Goal: Communication & Community: Ask a question

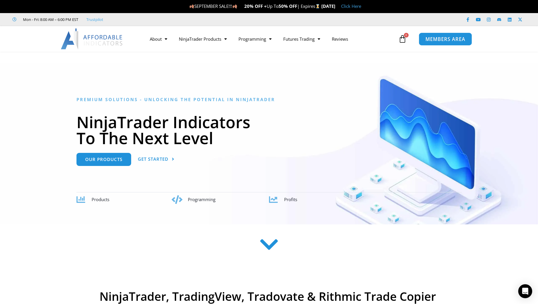
click at [456, 37] on span "MEMBERS AREA" at bounding box center [446, 39] width 40 height 5
click at [431, 39] on span "MEMBERS AREA" at bounding box center [446, 39] width 40 height 5
click at [268, 243] on icon at bounding box center [269, 245] width 21 height 21
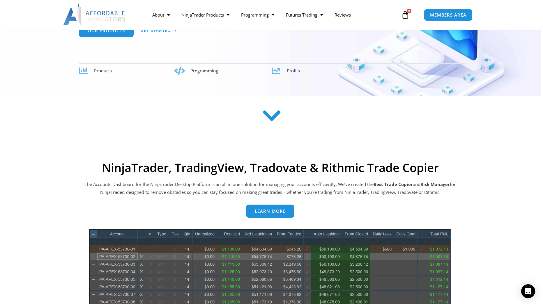
scroll to position [234, 0]
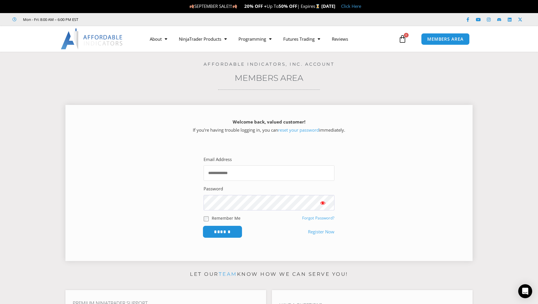
type input "**********"
click at [221, 231] on input "******" at bounding box center [223, 232] width 40 height 13
click at [227, 231] on input "******" at bounding box center [223, 232] width 40 height 13
click at [525, 290] on icon "Open Intercom Messenger" at bounding box center [525, 292] width 7 height 8
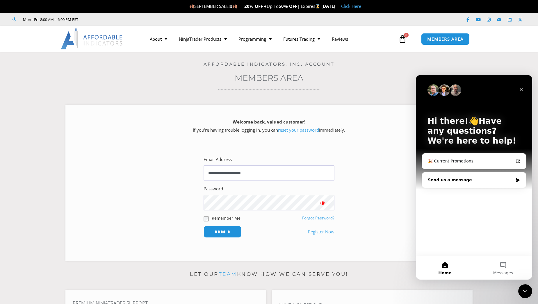
click at [448, 180] on div "Send us a message" at bounding box center [470, 180] width 85 height 6
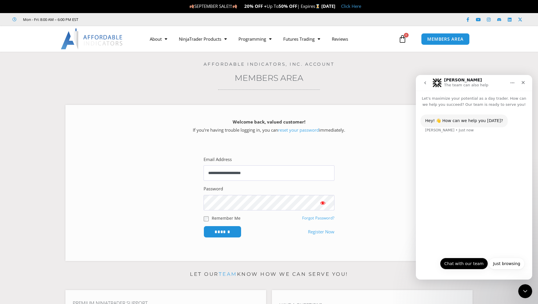
click at [470, 264] on button "Chat with our team" at bounding box center [464, 264] width 48 height 12
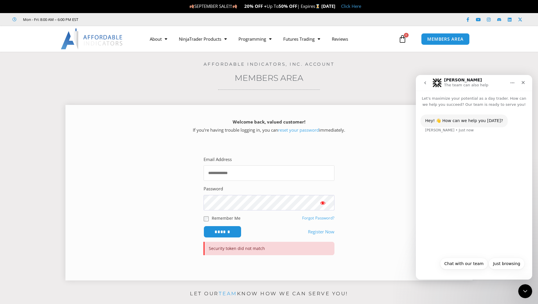
type input "**********"
click at [325, 202] on span "Show password" at bounding box center [323, 203] width 6 height 6
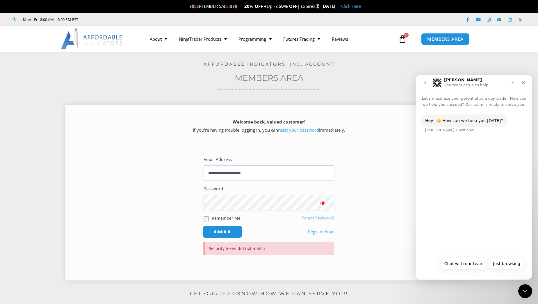
click at [225, 231] on input "******" at bounding box center [223, 232] width 40 height 13
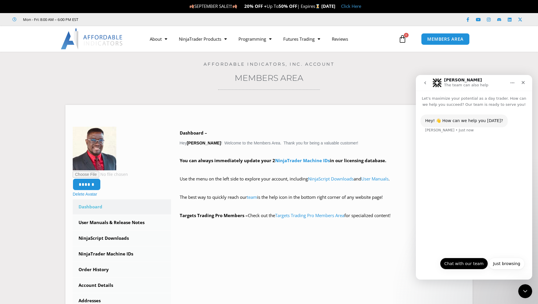
click at [472, 264] on button "Chat with our team" at bounding box center [464, 264] width 48 height 12
click at [459, 264] on button "Chat with our team" at bounding box center [464, 264] width 48 height 12
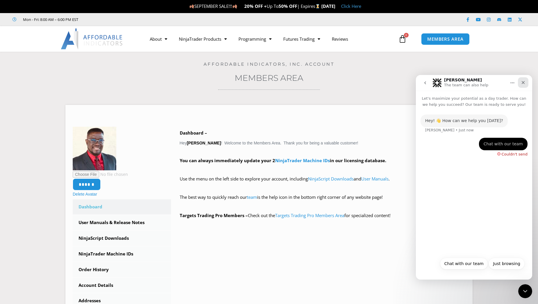
click at [524, 81] on icon "Close" at bounding box center [523, 82] width 5 height 5
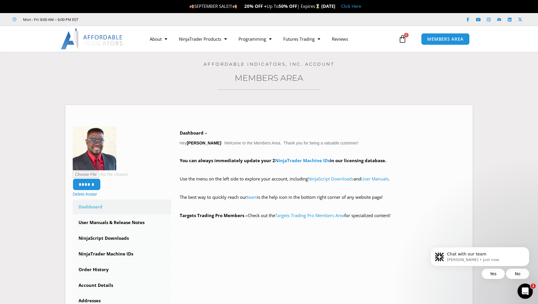
click at [523, 287] on icon "Open Intercom Messenger" at bounding box center [525, 291] width 10 height 10
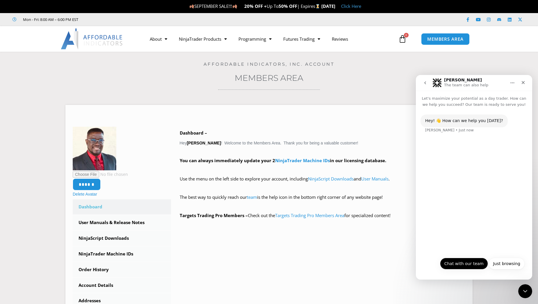
click at [472, 263] on button "Chat with our team" at bounding box center [464, 264] width 48 height 12
click at [485, 231] on div "Hey! 👋 How can we help you [DATE]? [PERSON_NAME] • Just now Chat with our team …" at bounding box center [474, 181] width 116 height 147
click at [482, 218] on div "Hey! 👋 How can we help you [DATE]? [PERSON_NAME] • Just now Chat with our team …" at bounding box center [474, 181] width 116 height 147
click at [471, 196] on div "Hey! 👋 How can we help you [DATE]? [PERSON_NAME] • Just now Chat with our team …" at bounding box center [474, 181] width 116 height 147
click at [466, 189] on div "Hey! 👋 How can we help you [DATE]? [PERSON_NAME] • Just now Chat with our team …" at bounding box center [474, 181] width 116 height 147
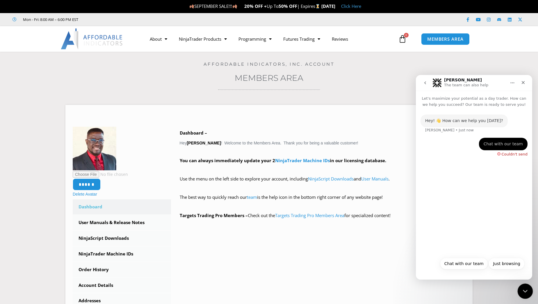
click at [525, 291] on icon "Close Intercom Messenger" at bounding box center [524, 290] width 7 height 7
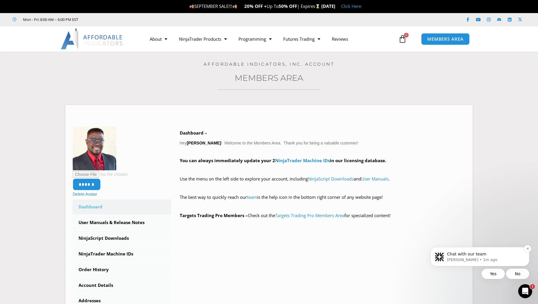
click at [495, 253] on p "Chat with our team" at bounding box center [484, 255] width 75 height 6
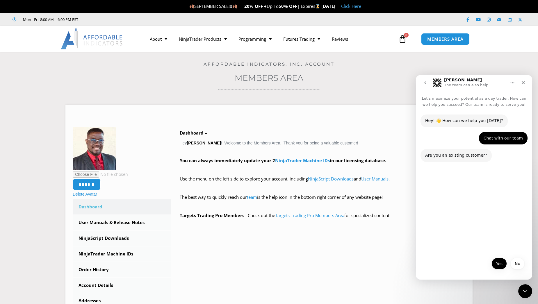
click at [500, 264] on button "Yes" at bounding box center [499, 264] width 15 height 12
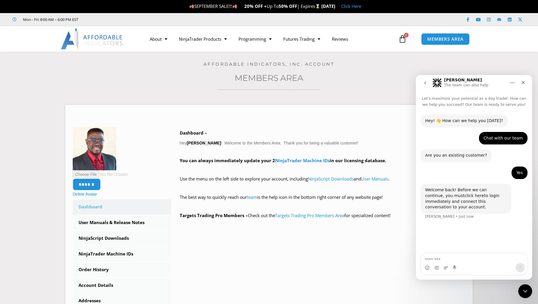
click at [465, 197] on link "click here" at bounding box center [474, 195] width 19 height 5
click at [468, 259] on textarea "Message…" at bounding box center [474, 258] width 106 height 10
type textarea "*"
type textarea "**********"
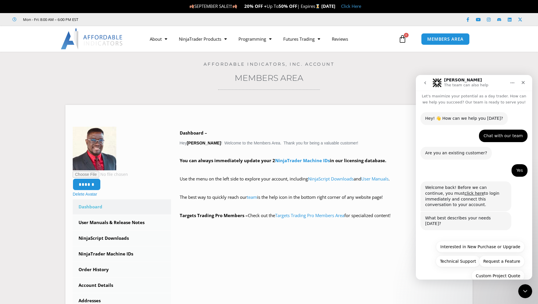
scroll to position [3, 0]
click at [468, 255] on button "Technical Support" at bounding box center [458, 261] width 45 height 12
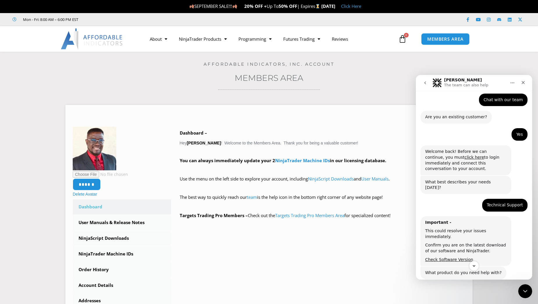
scroll to position [67, 0]
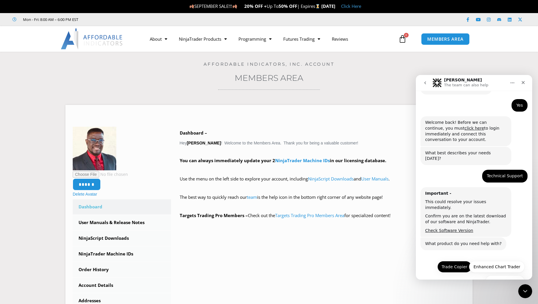
click at [459, 261] on button "Trade Copier" at bounding box center [455, 267] width 34 height 12
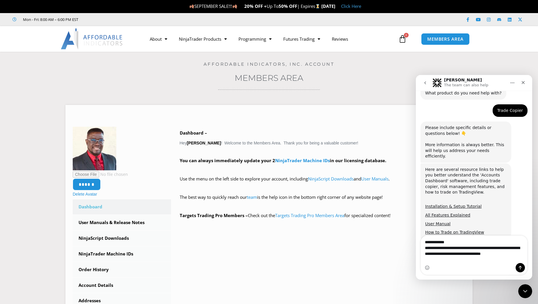
scroll to position [224, 0]
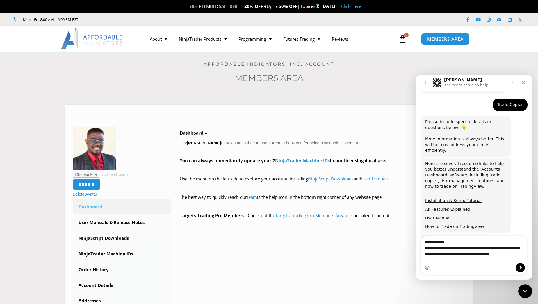
type textarea "**********"
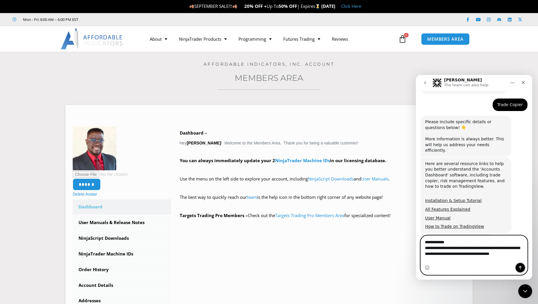
click at [522, 269] on icon "Send a message…" at bounding box center [520, 268] width 5 height 5
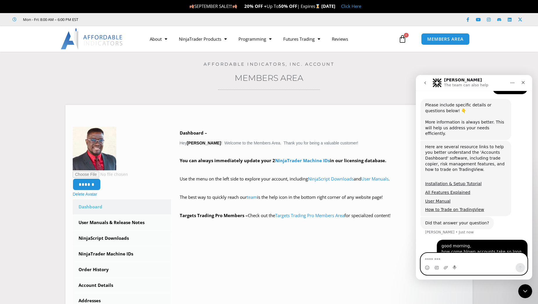
scroll to position [260, 0]
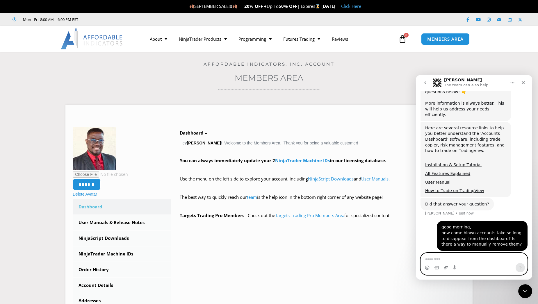
click at [446, 267] on icon "Upload attachment" at bounding box center [446, 267] width 4 height 3
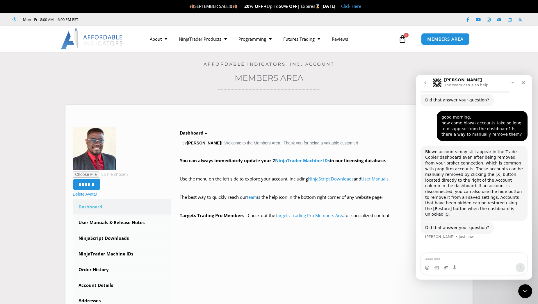
scroll to position [357, 0]
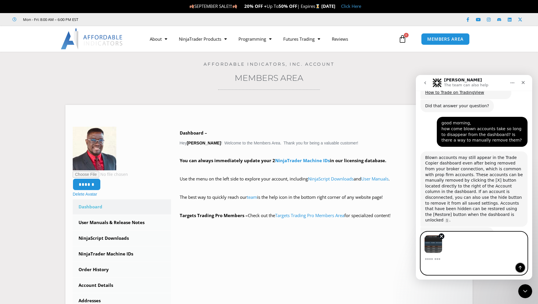
click at [522, 268] on icon "Send a message…" at bounding box center [520, 268] width 3 height 4
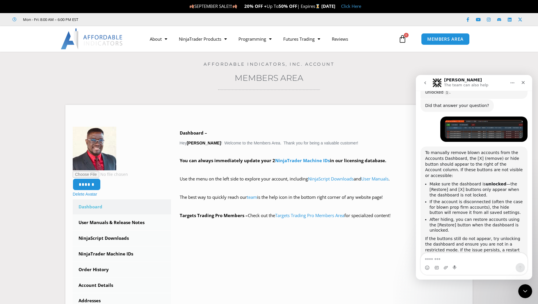
scroll to position [487, 0]
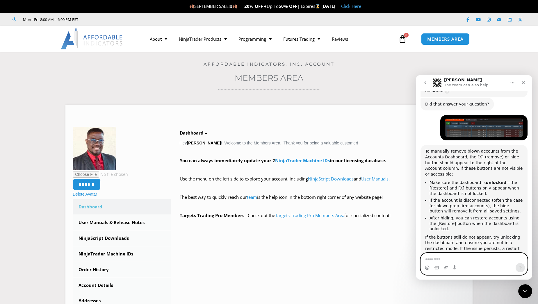
click at [446, 258] on textarea "Message…" at bounding box center [474, 258] width 106 height 10
type textarea "*"
type textarea "**********"
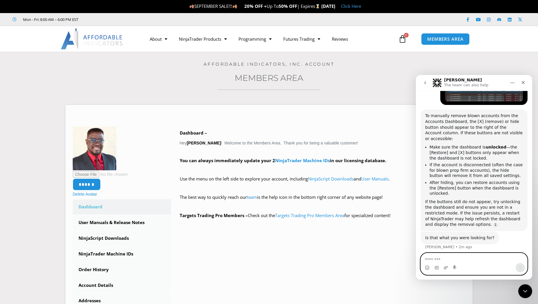
scroll to position [523, 0]
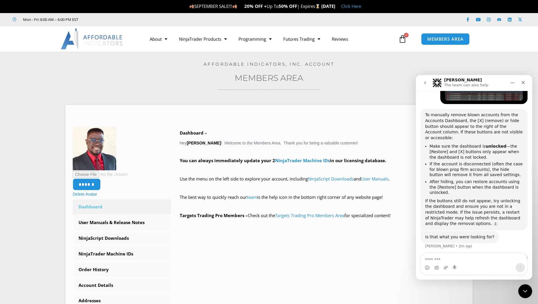
drag, startPoint x: 526, startPoint y: 85, endPoint x: 527, endPoint y: 70, distance: 15.2
click at [527, 75] on html "Solomon The team can also help Let's maximize your potential as a day trader. H…" at bounding box center [474, 177] width 116 height 205
